Goal: Information Seeking & Learning: Check status

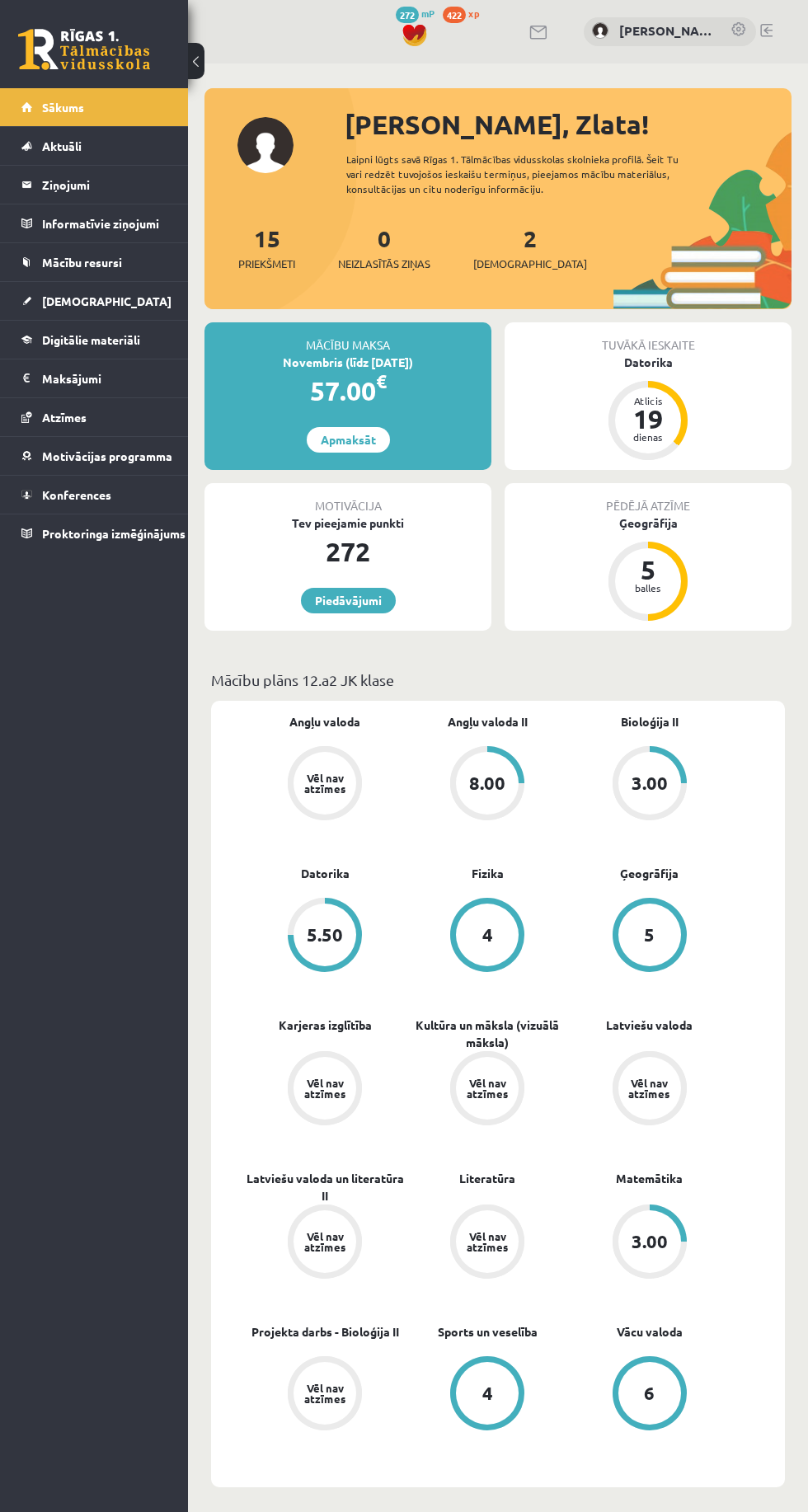
click at [105, 413] on link "Atzīmes" at bounding box center [94, 417] width 145 height 38
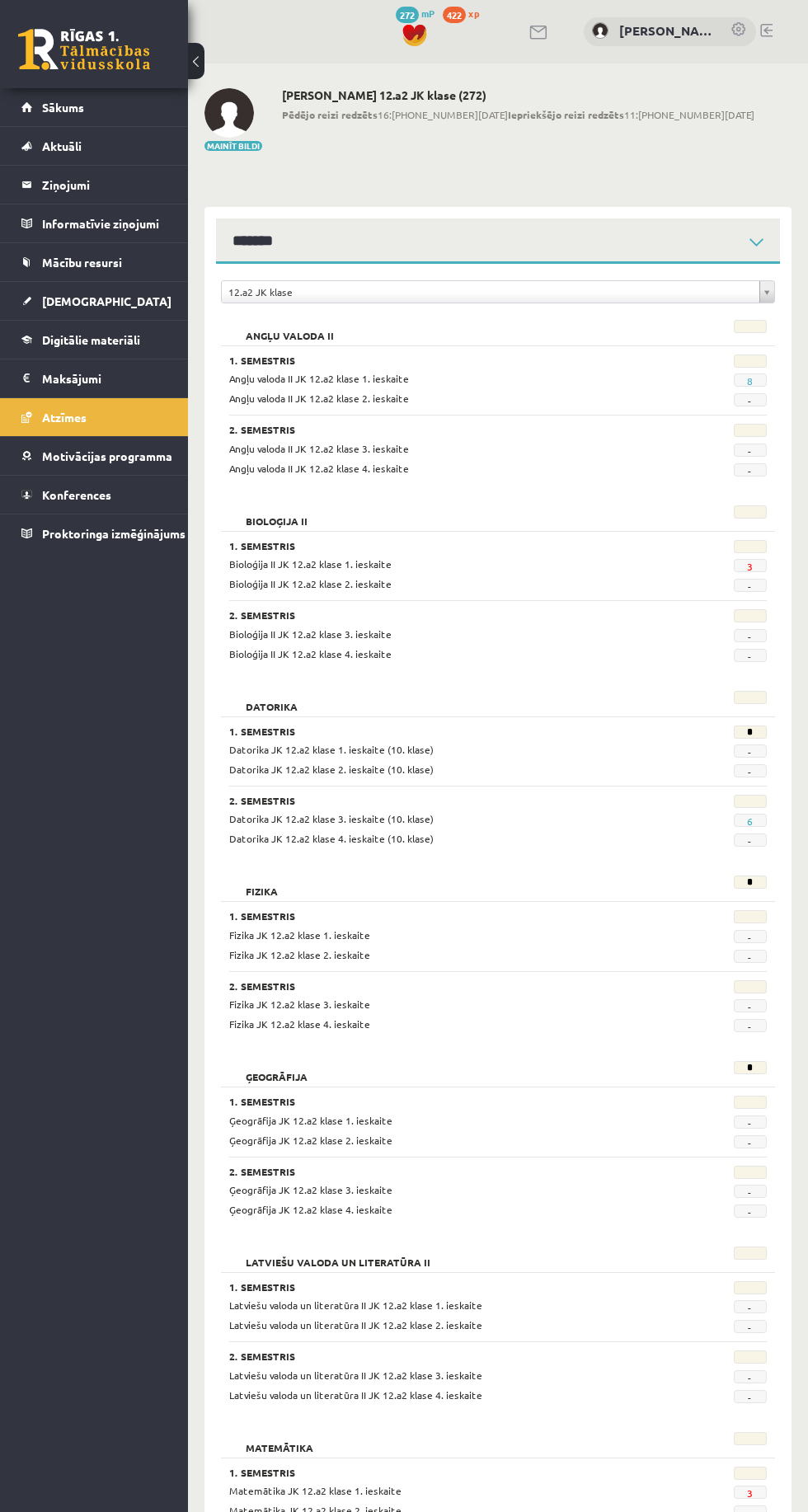
click at [127, 494] on link "Konferences" at bounding box center [94, 494] width 145 height 38
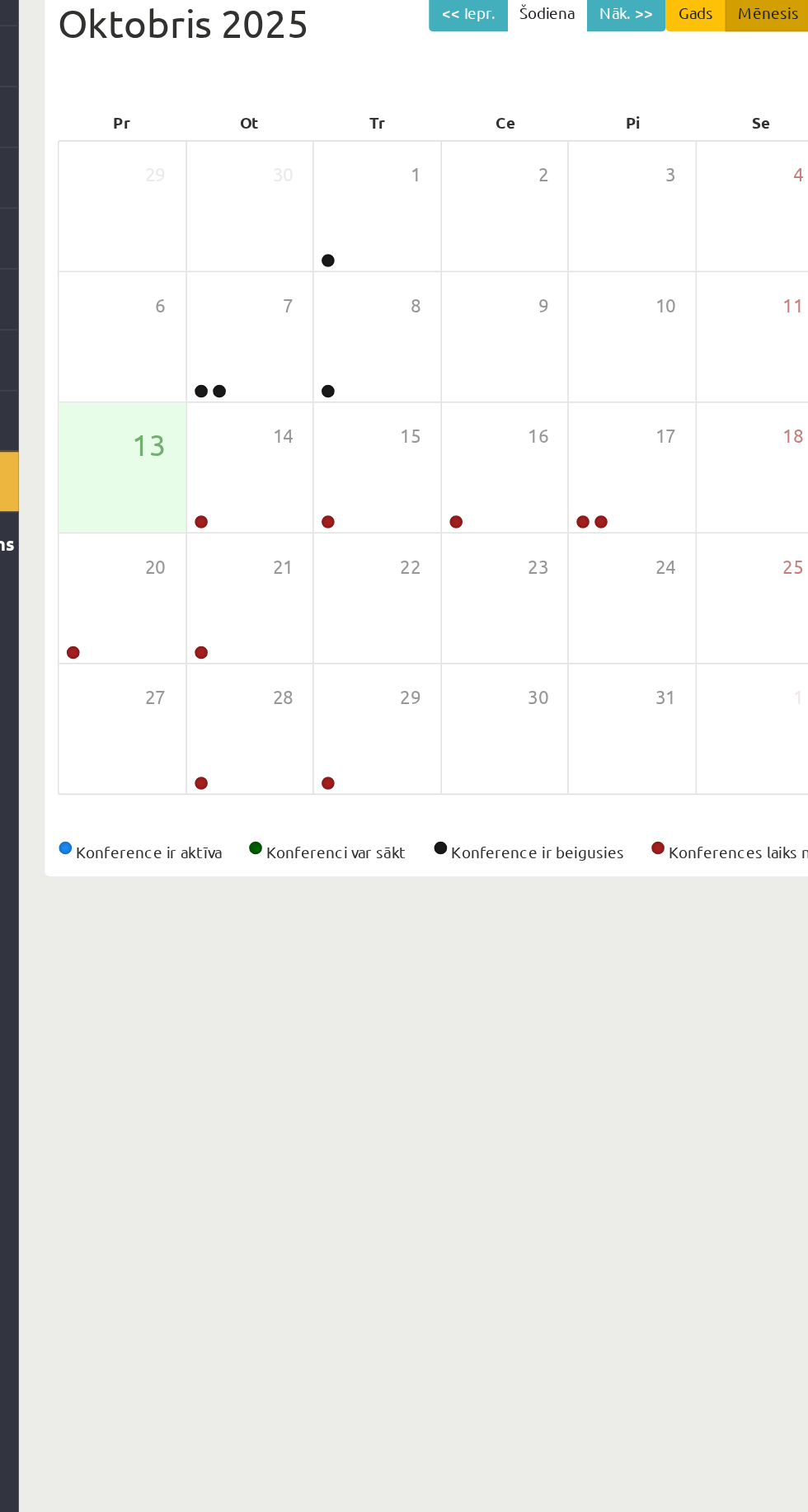
click at [237, 511] on div "13" at bounding box center [254, 485] width 81 height 83
click at [326, 499] on div "14" at bounding box center [335, 485] width 81 height 83
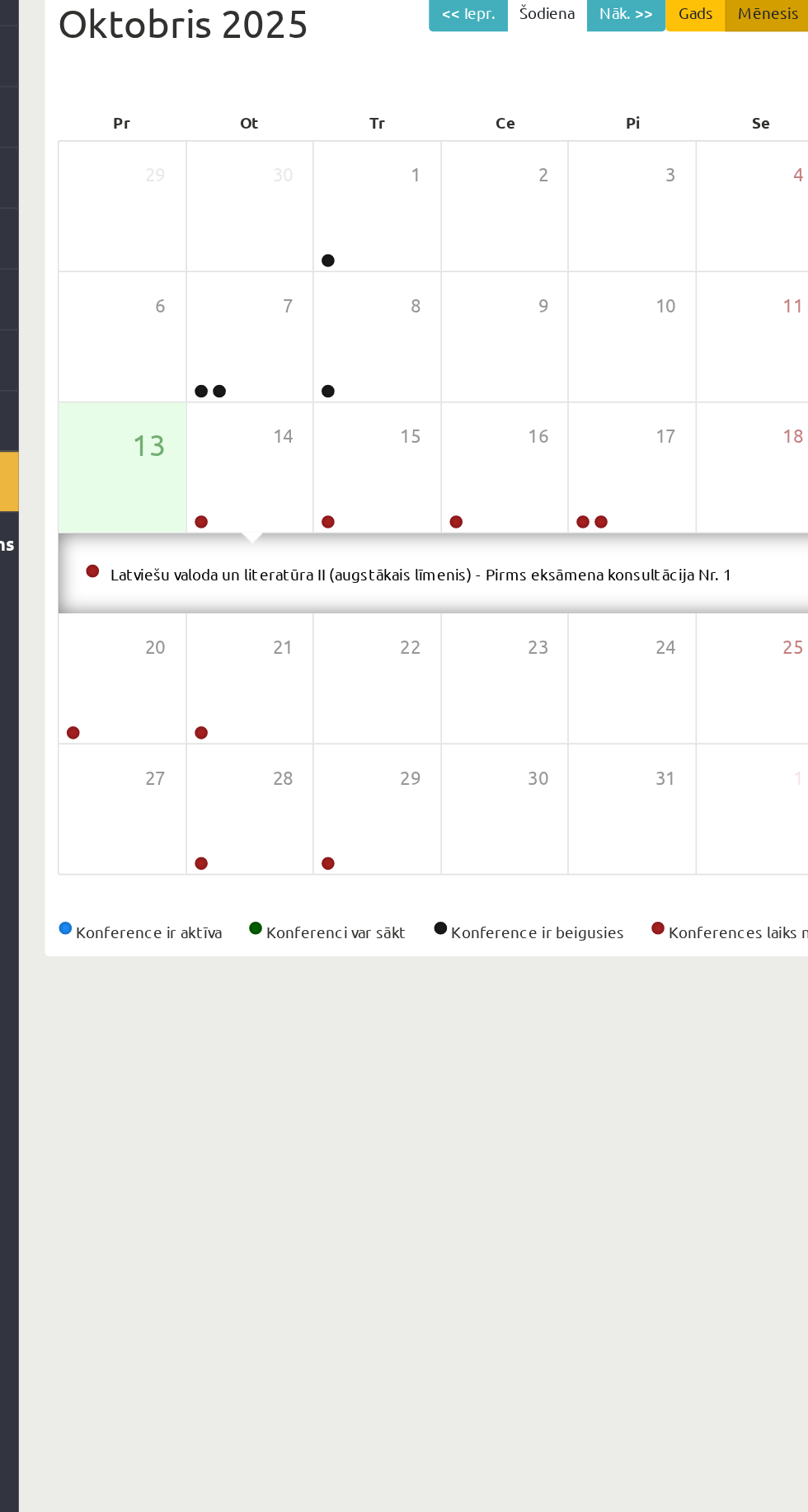
click at [274, 479] on span "13" at bounding box center [271, 470] width 22 height 28
